Goal: Transaction & Acquisition: Download file/media

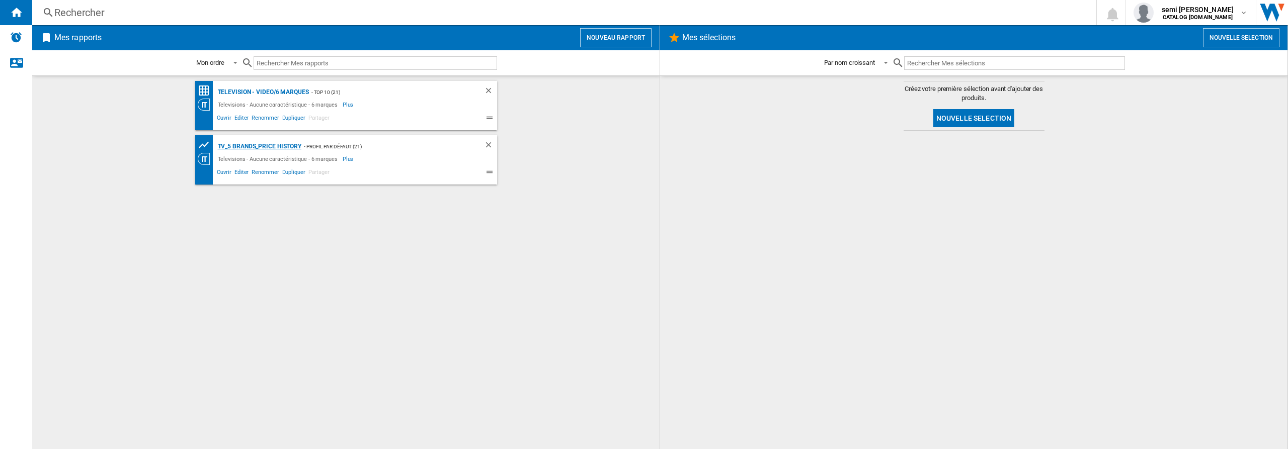
click at [246, 145] on div "TV_5 Brands_Price History" at bounding box center [258, 146] width 87 height 13
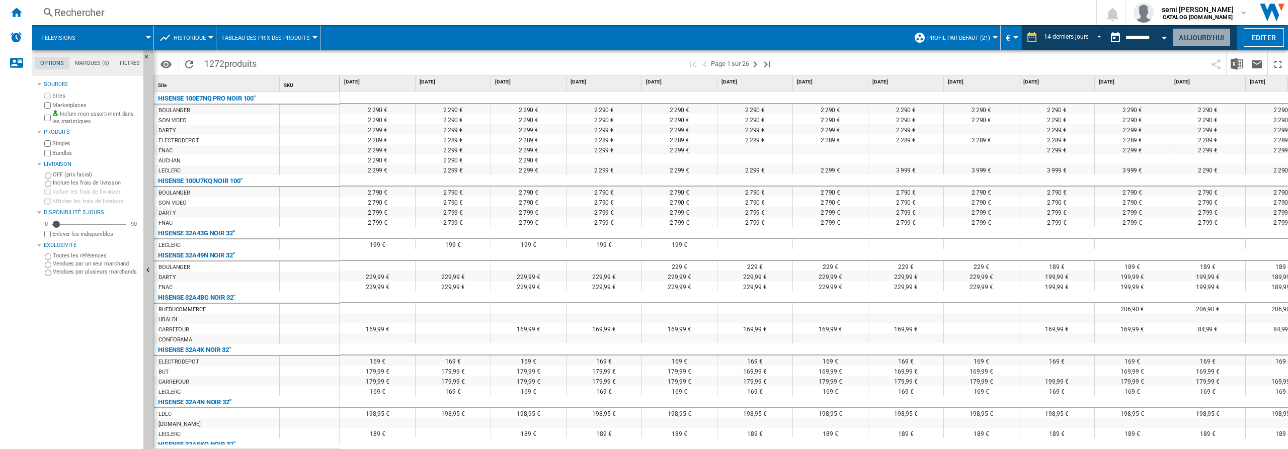
click at [1195, 41] on button "Aujourd'hui" at bounding box center [1201, 37] width 58 height 19
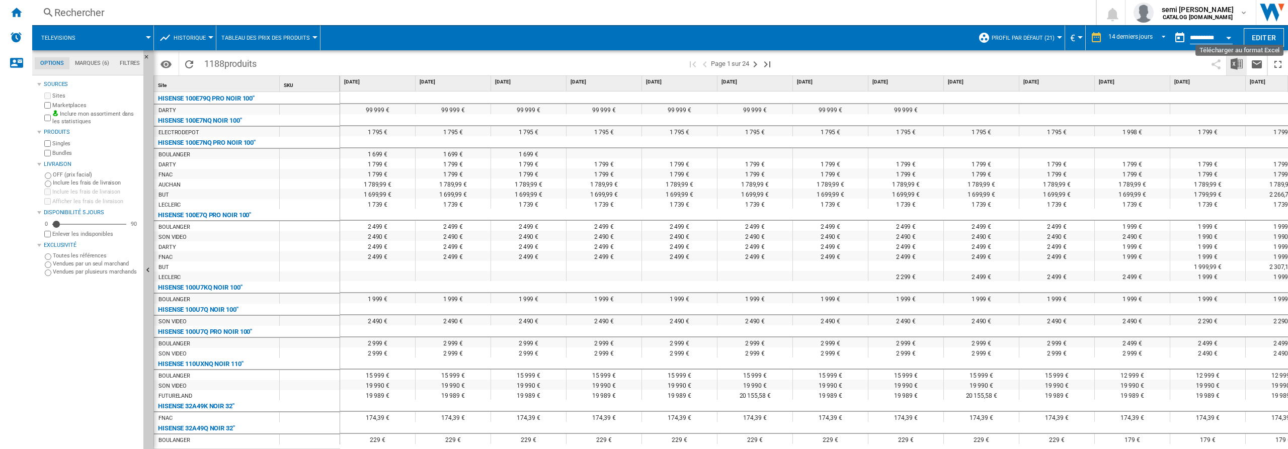
click at [1236, 65] on img "Télécharger au format Excel" at bounding box center [1237, 64] width 12 height 12
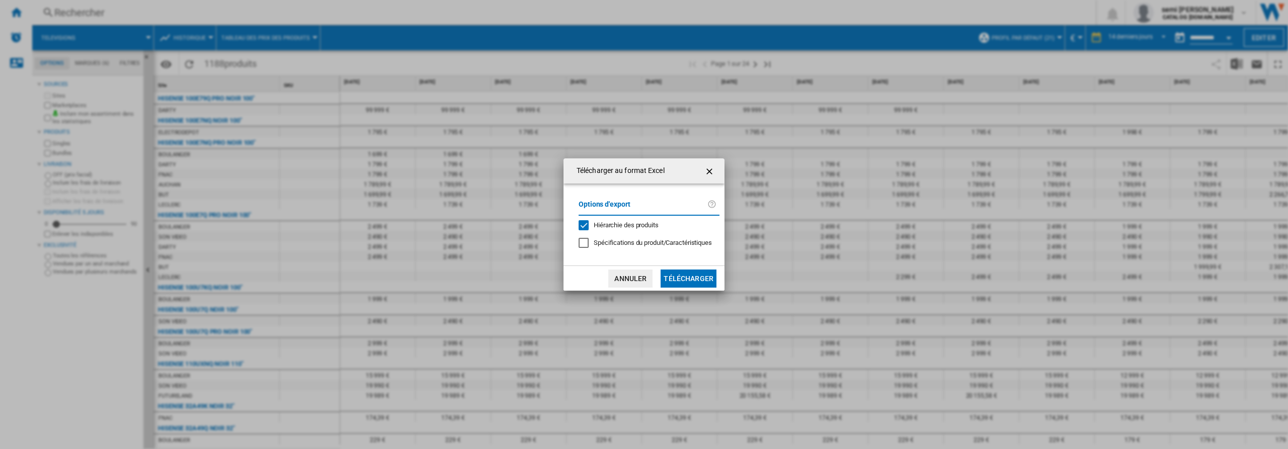
click at [584, 224] on div "Hiérarchie des produits" at bounding box center [584, 225] width 10 height 10
click at [680, 273] on button "Télécharger" at bounding box center [689, 279] width 56 height 18
